Goal: Find specific page/section: Find specific page/section

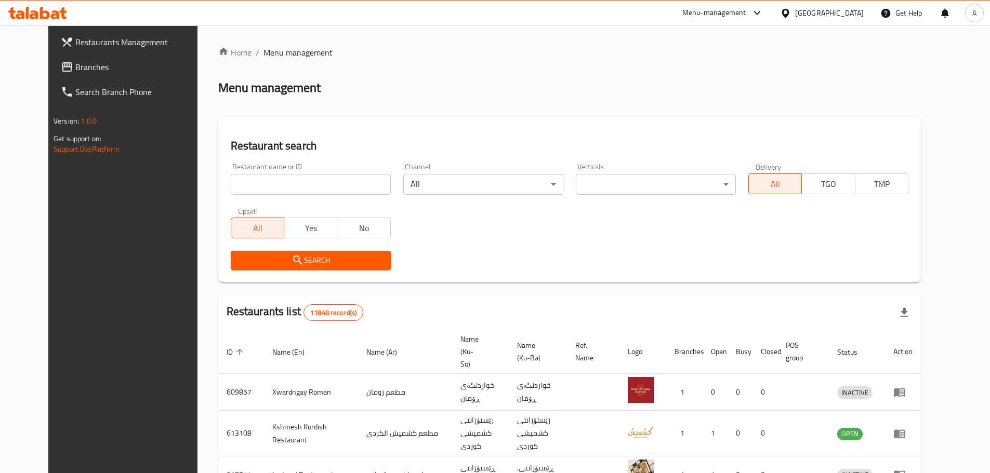
click at [284, 182] on input "search" at bounding box center [311, 184] width 160 height 21
type input "g"
type input "Karam Al Gharbia"
click at [285, 264] on span "Search" at bounding box center [310, 260] width 143 height 13
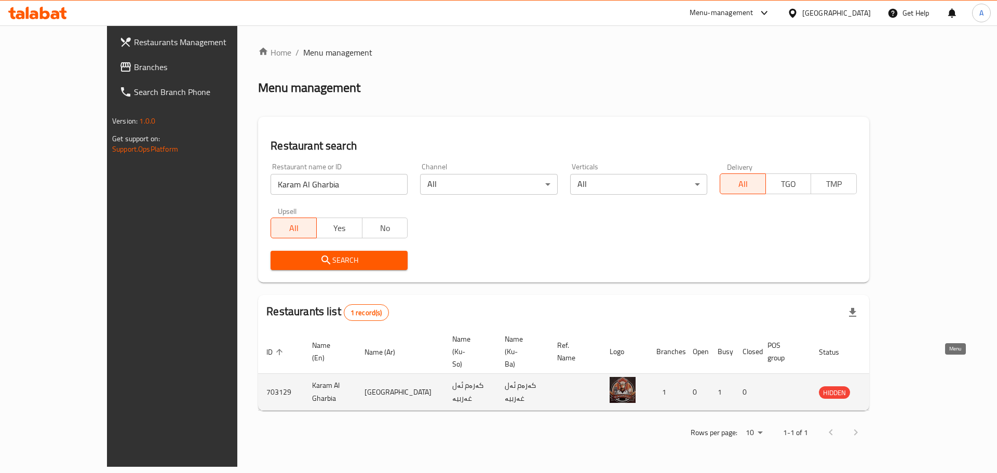
click at [886, 389] on icon "enhanced table" at bounding box center [879, 393] width 11 height 9
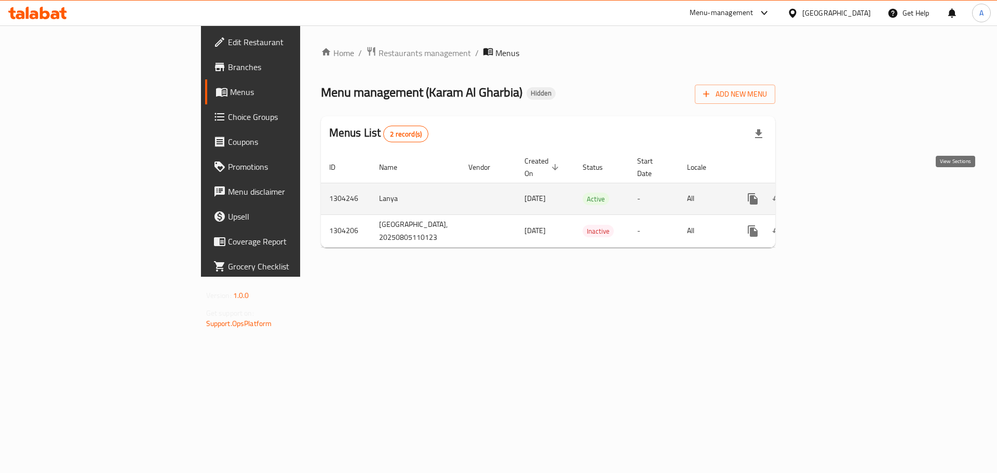
click at [841, 186] on link "enhanced table" at bounding box center [828, 198] width 25 height 25
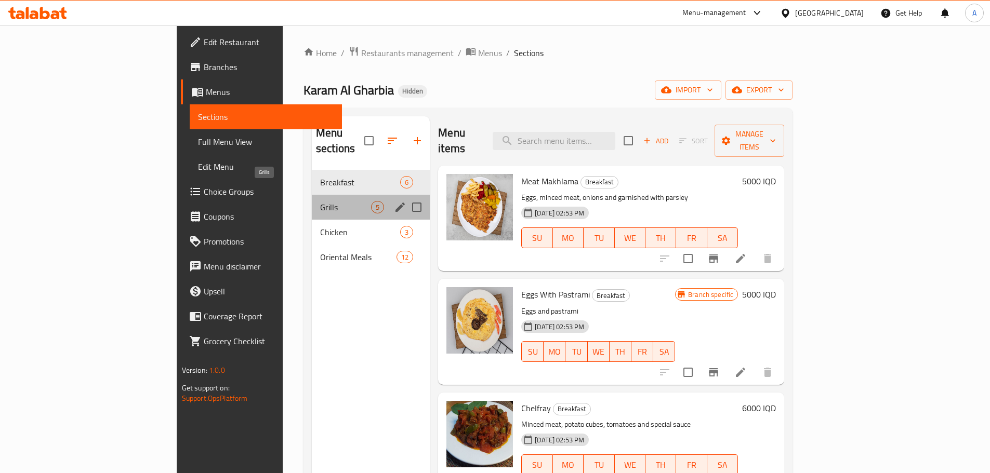
click at [320, 201] on span "Grills" at bounding box center [345, 207] width 51 height 12
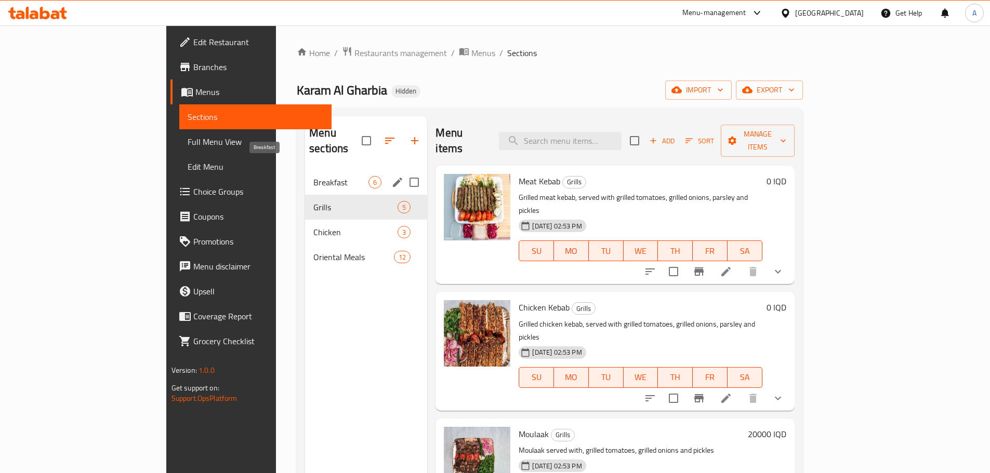
click at [305, 170] on div "Breakfast 6" at bounding box center [366, 182] width 122 height 25
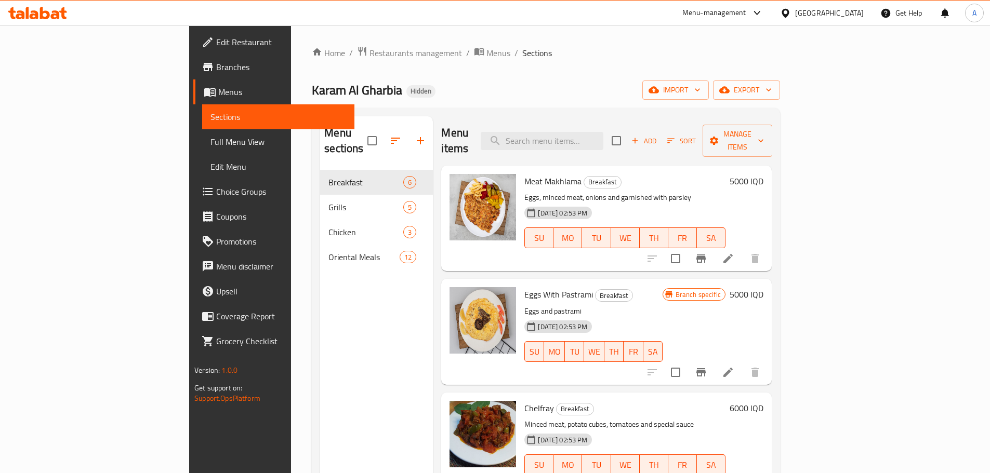
click at [216, 71] on span "Branches" at bounding box center [281, 67] width 130 height 12
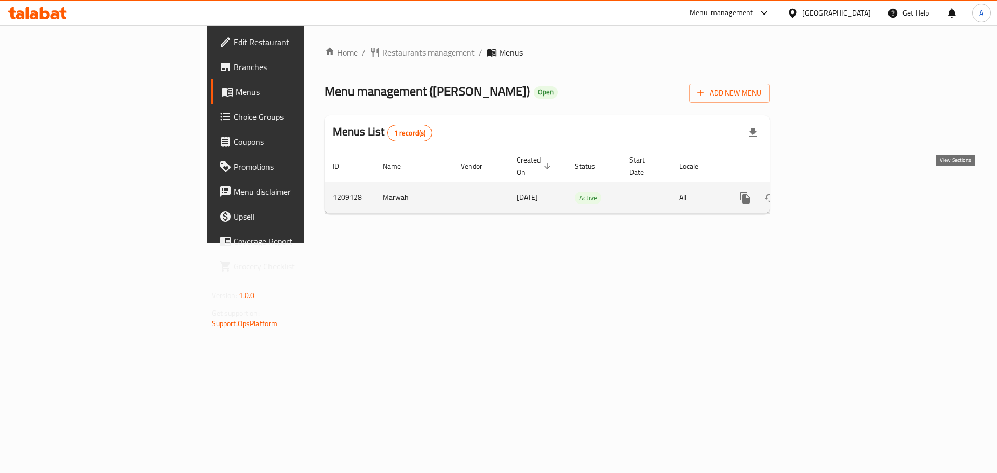
click at [827, 192] on icon "enhanced table" at bounding box center [820, 198] width 12 height 12
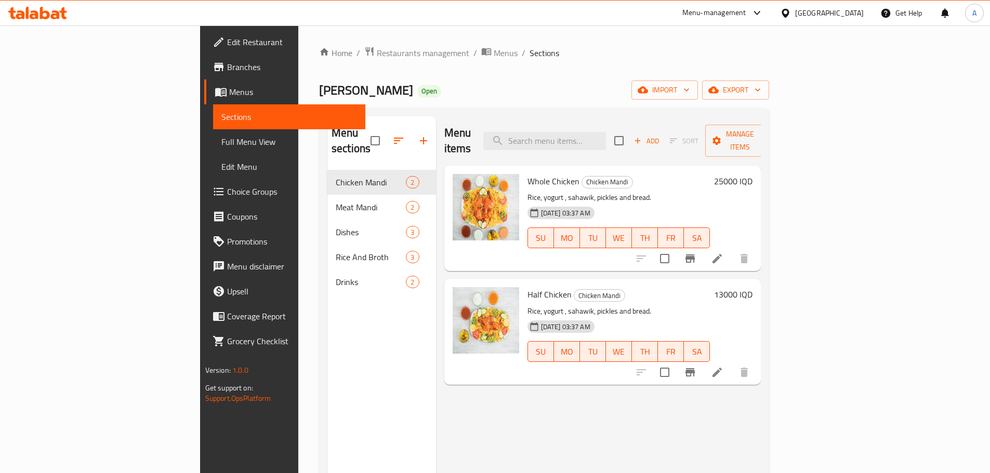
click at [51, 15] on icon at bounding box center [37, 13] width 59 height 12
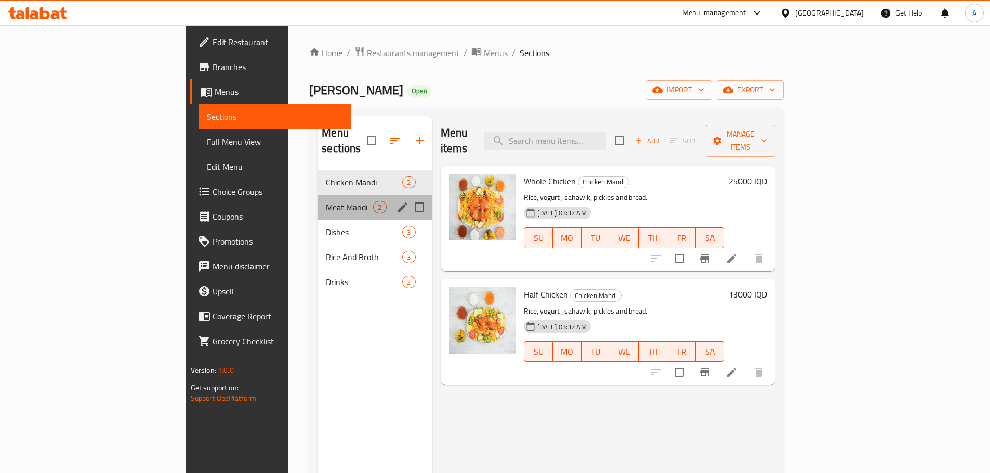
click at [317, 195] on div "Meat Mandi 2" at bounding box center [374, 207] width 114 height 25
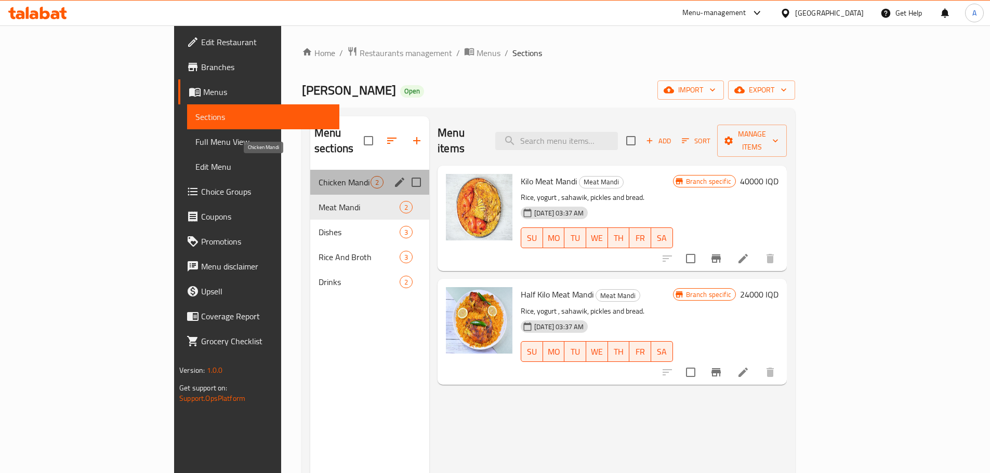
click at [318, 176] on span "Chicken Mandi" at bounding box center [344, 182] width 52 height 12
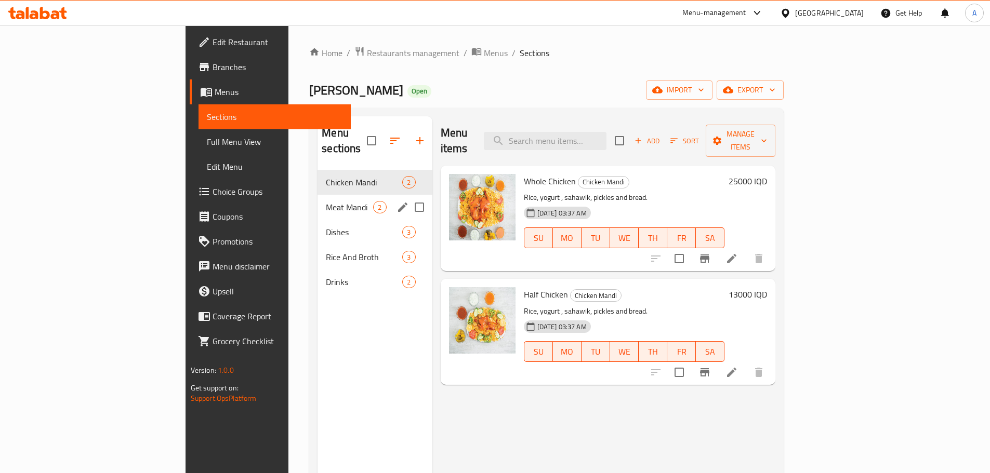
click at [317, 201] on div "Meat Mandi 2" at bounding box center [374, 207] width 114 height 25
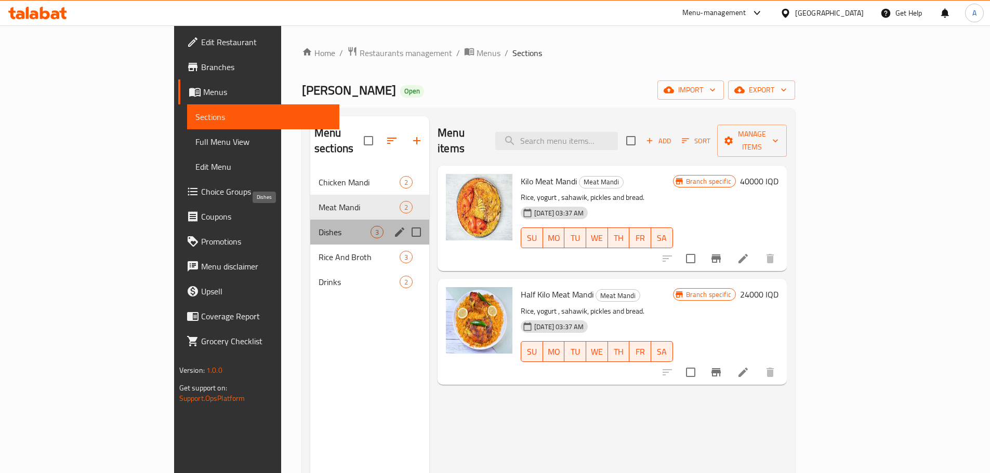
click at [318, 226] on span "Dishes" at bounding box center [344, 232] width 52 height 12
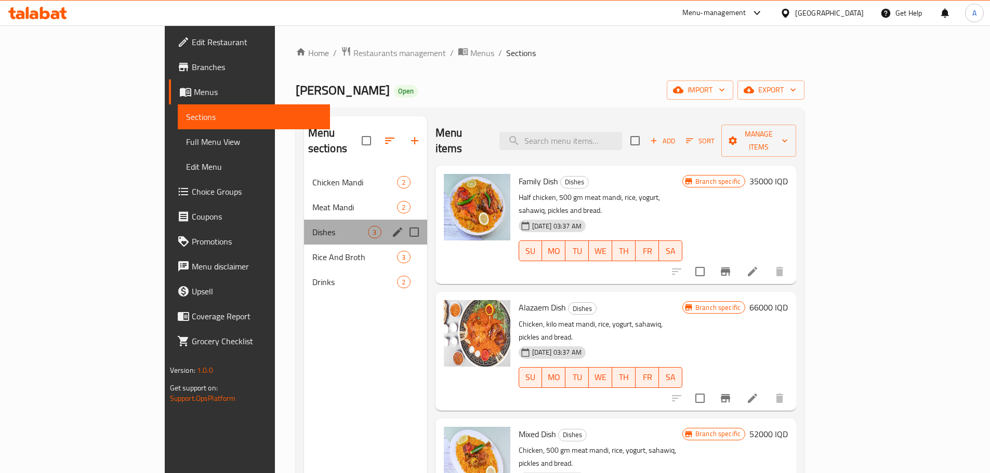
click at [304, 226] on div "Dishes 3" at bounding box center [365, 232] width 123 height 25
click at [312, 251] on span "Rice And Broth" at bounding box center [340, 257] width 56 height 12
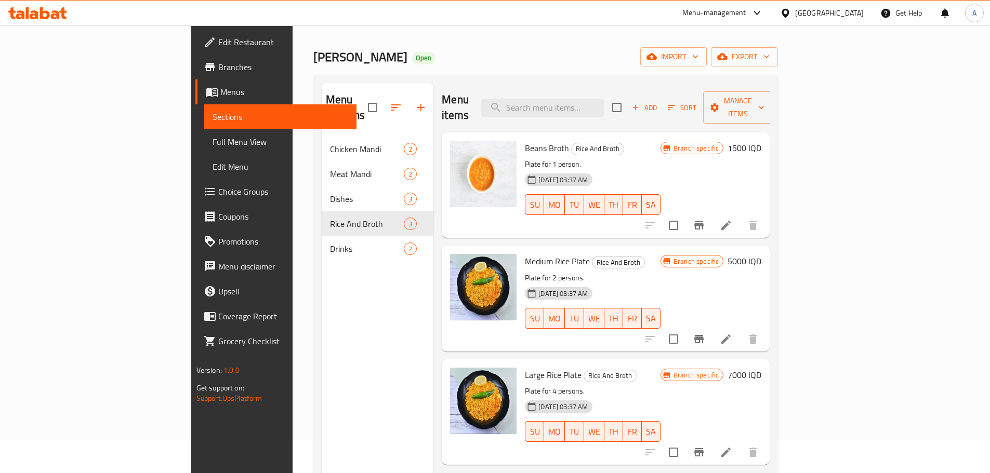
scroll to position [52, 0]
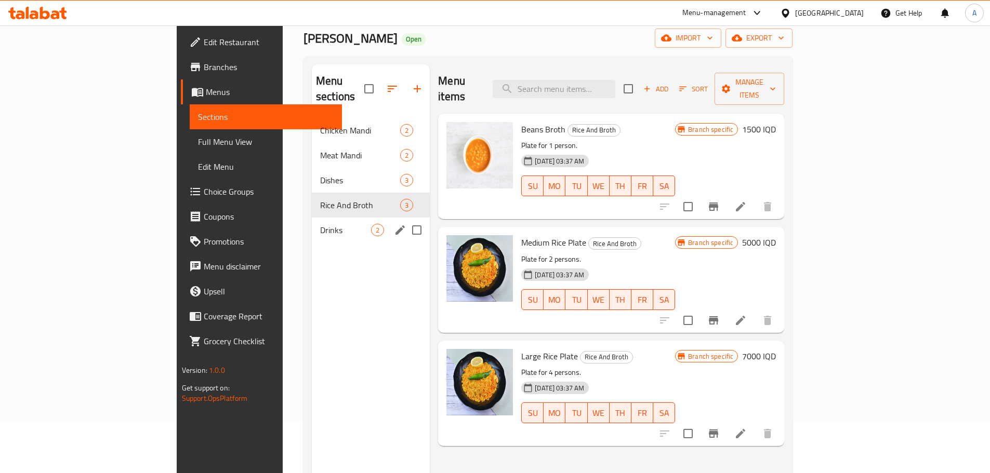
click at [320, 224] on span "Drinks" at bounding box center [345, 230] width 51 height 12
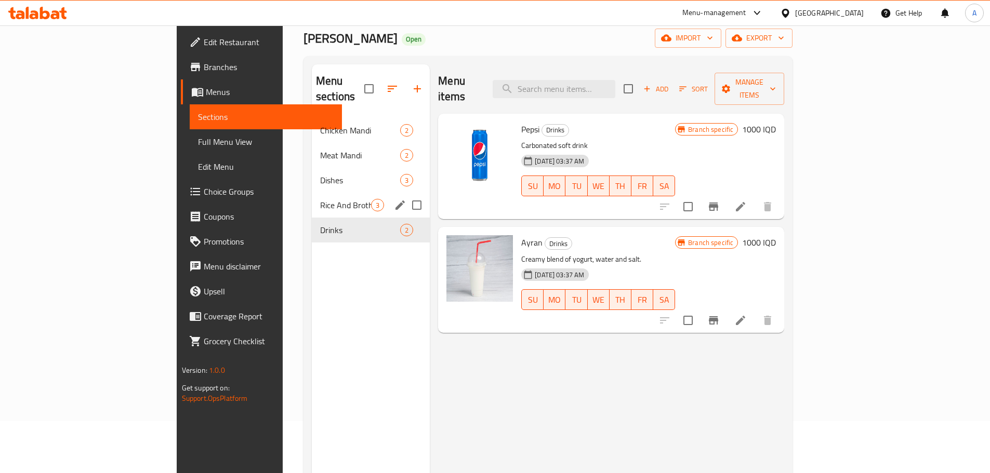
click at [320, 199] on span "Rice And Broth" at bounding box center [345, 205] width 51 height 12
